Goal: Check status

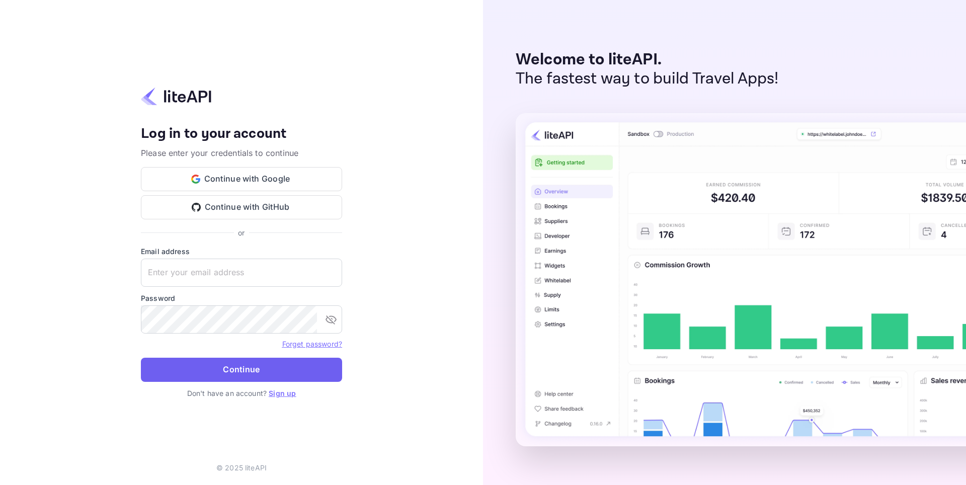
type input "[EMAIL_ADDRESS][DOMAIN_NAME]"
click at [222, 375] on button "Continue" at bounding box center [241, 370] width 201 height 24
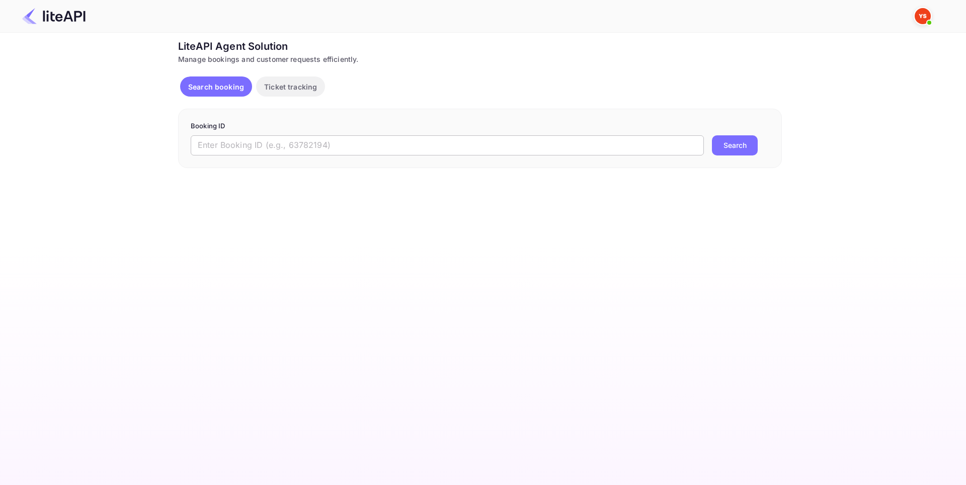
click at [272, 144] on input "text" at bounding box center [447, 145] width 513 height 20
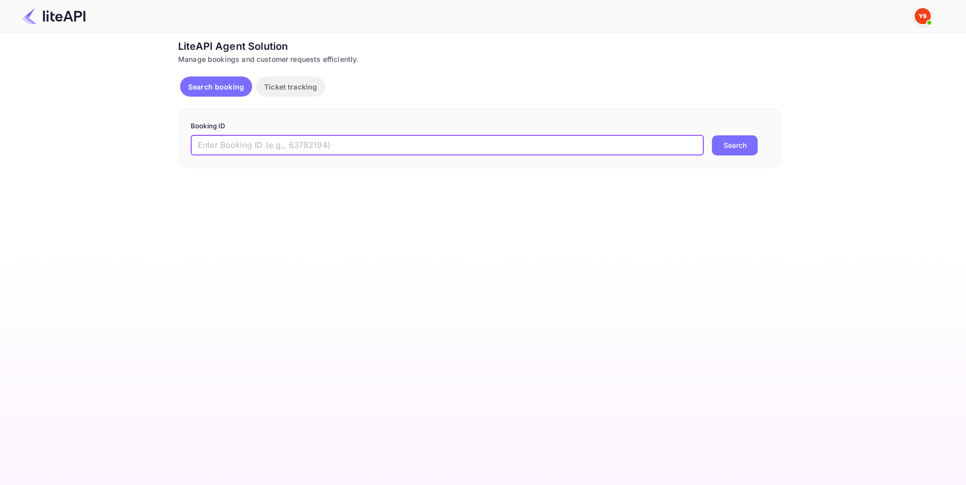
paste input "8951966"
type input "8951966"
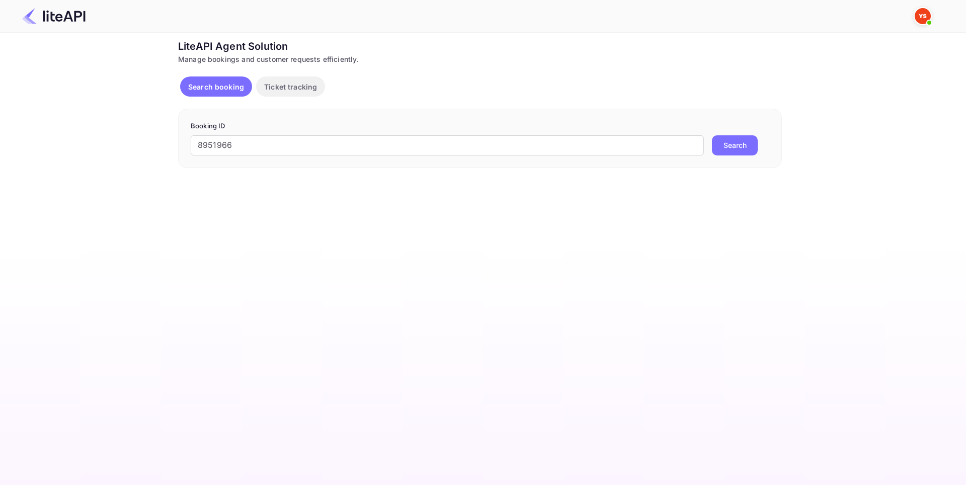
click at [738, 150] on button "Search" at bounding box center [735, 145] width 46 height 20
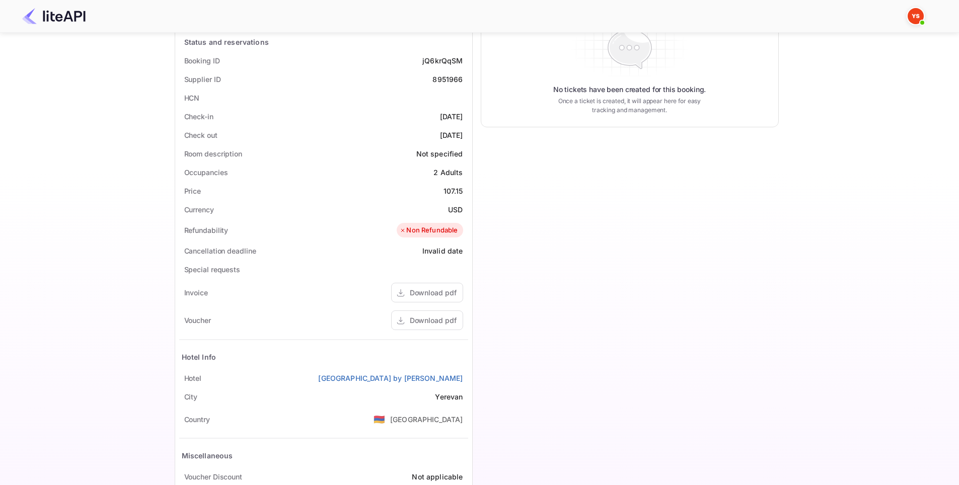
scroll to position [201, 0]
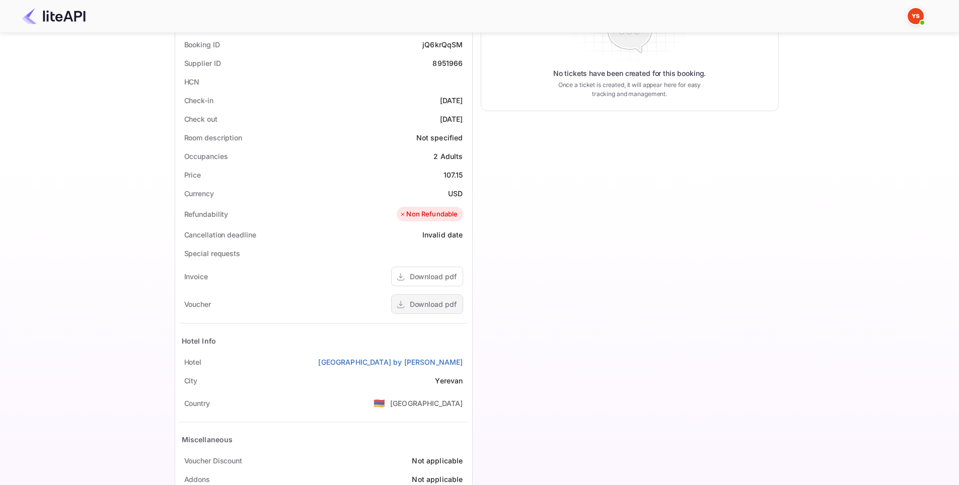
click at [451, 305] on div "Download pdf" at bounding box center [433, 304] width 47 height 11
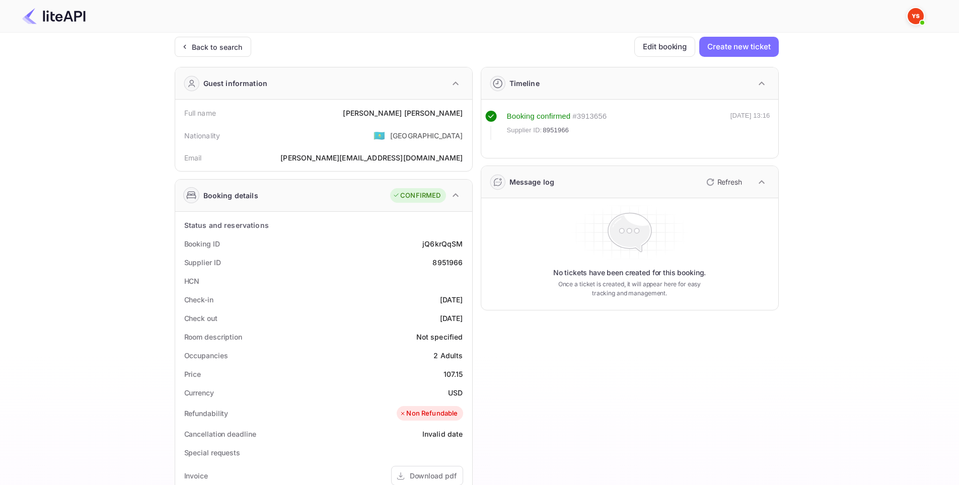
scroll to position [0, 0]
click at [537, 378] on div "Timeline Booking confirmed # 3913656 Supplier ID: 8951966 [DATE] 13:16 Message …" at bounding box center [626, 390] width 306 height 659
drag, startPoint x: 414, startPoint y: 245, endPoint x: 468, endPoint y: 246, distance: 53.9
click at [468, 246] on div "Status and reservations Booking ID jQ6krQqSM Supplier ID 8951966 HCN Check-in […" at bounding box center [323, 463] width 297 height 499
copy div "jQ6krQqSM"
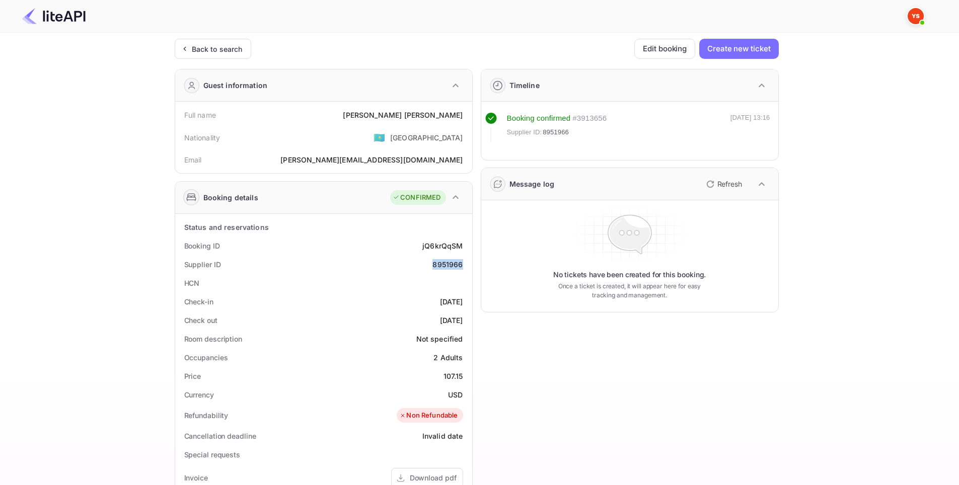
drag, startPoint x: 420, startPoint y: 261, endPoint x: 462, endPoint y: 265, distance: 42.5
click at [462, 265] on div "Supplier ID 8951966" at bounding box center [323, 264] width 289 height 19
copy div "8951966"
drag, startPoint x: 423, startPoint y: 302, endPoint x: 465, endPoint y: 301, distance: 41.3
click at [465, 301] on div "Check-in [DATE]" at bounding box center [323, 301] width 289 height 19
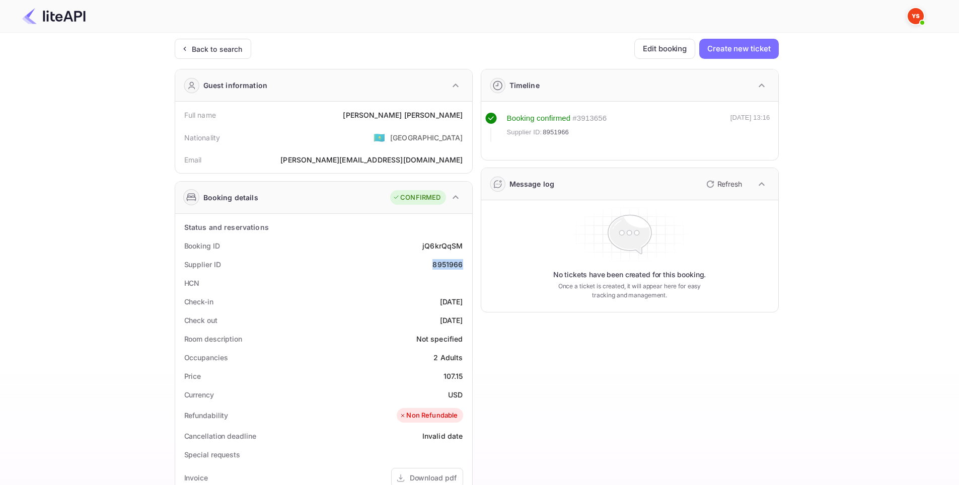
copy div "[DATE]"
drag, startPoint x: 427, startPoint y: 319, endPoint x: 462, endPoint y: 317, distance: 35.3
click at [462, 317] on div "Check out [DATE]" at bounding box center [323, 320] width 289 height 19
copy div "[DATE]"
drag, startPoint x: 413, startPoint y: 119, endPoint x: 462, endPoint y: 122, distance: 49.9
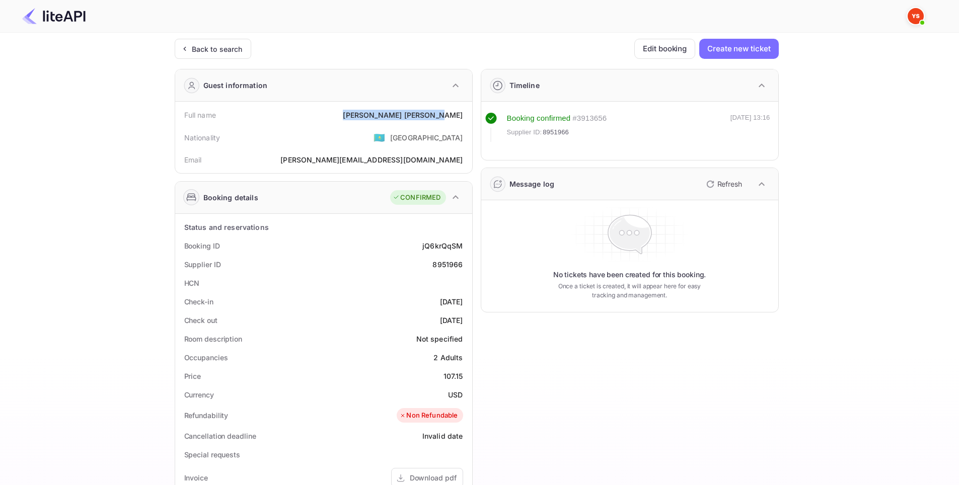
click at [462, 122] on div "Full name [PERSON_NAME]" at bounding box center [323, 115] width 289 height 19
copy div "[PERSON_NAME]"
